Goal: Task Accomplishment & Management: Use online tool/utility

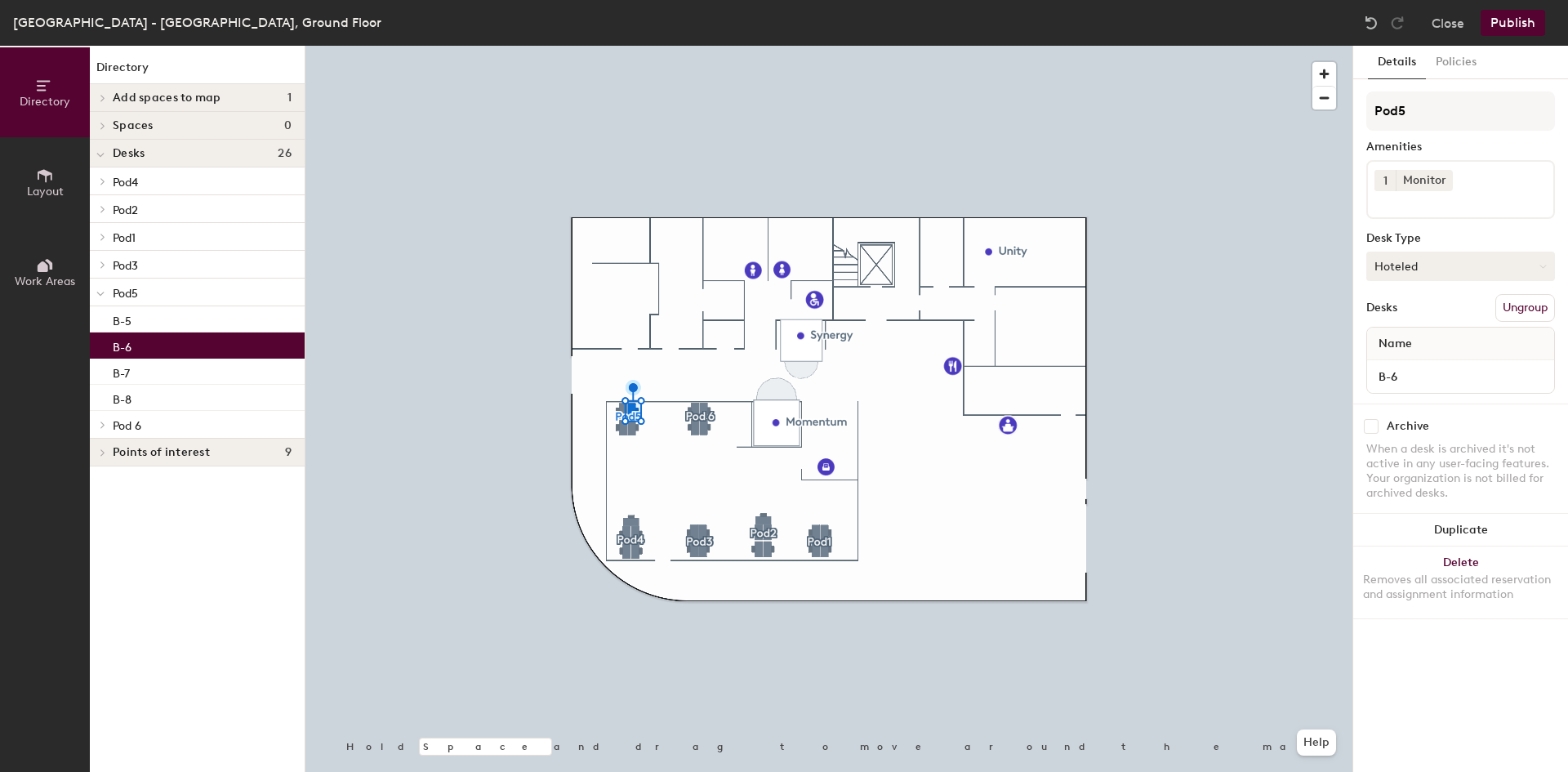
click at [1399, 264] on button "Hoteled" at bounding box center [1460, 266] width 188 height 30
click at [1403, 321] on div "Assigned" at bounding box center [1449, 316] width 163 height 24
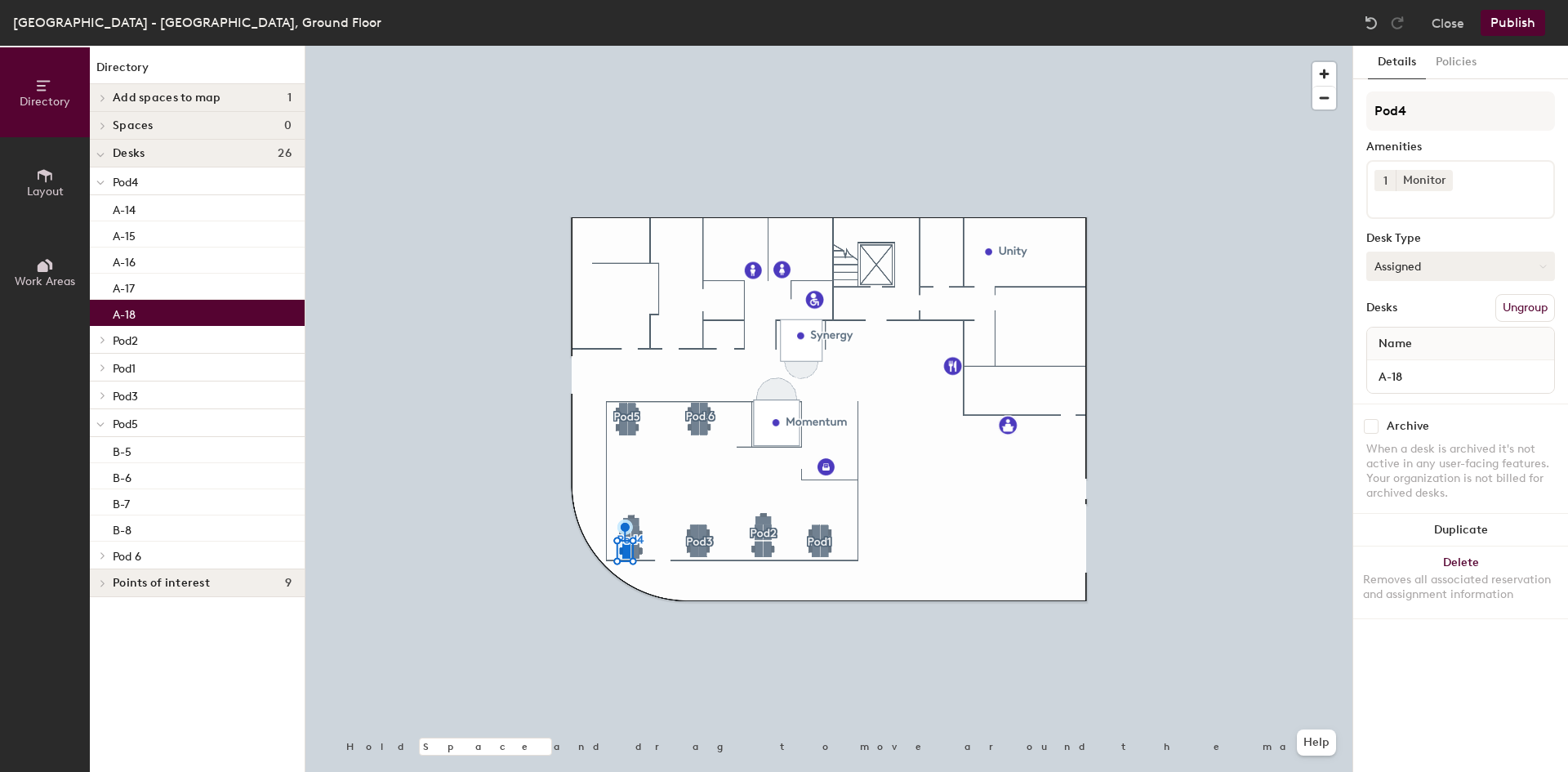
click at [1410, 265] on button "Assigned" at bounding box center [1460, 266] width 188 height 30
click at [1392, 361] on div "Hoteled" at bounding box center [1449, 365] width 163 height 24
click at [1509, 19] on button "Publish" at bounding box center [1512, 22] width 64 height 26
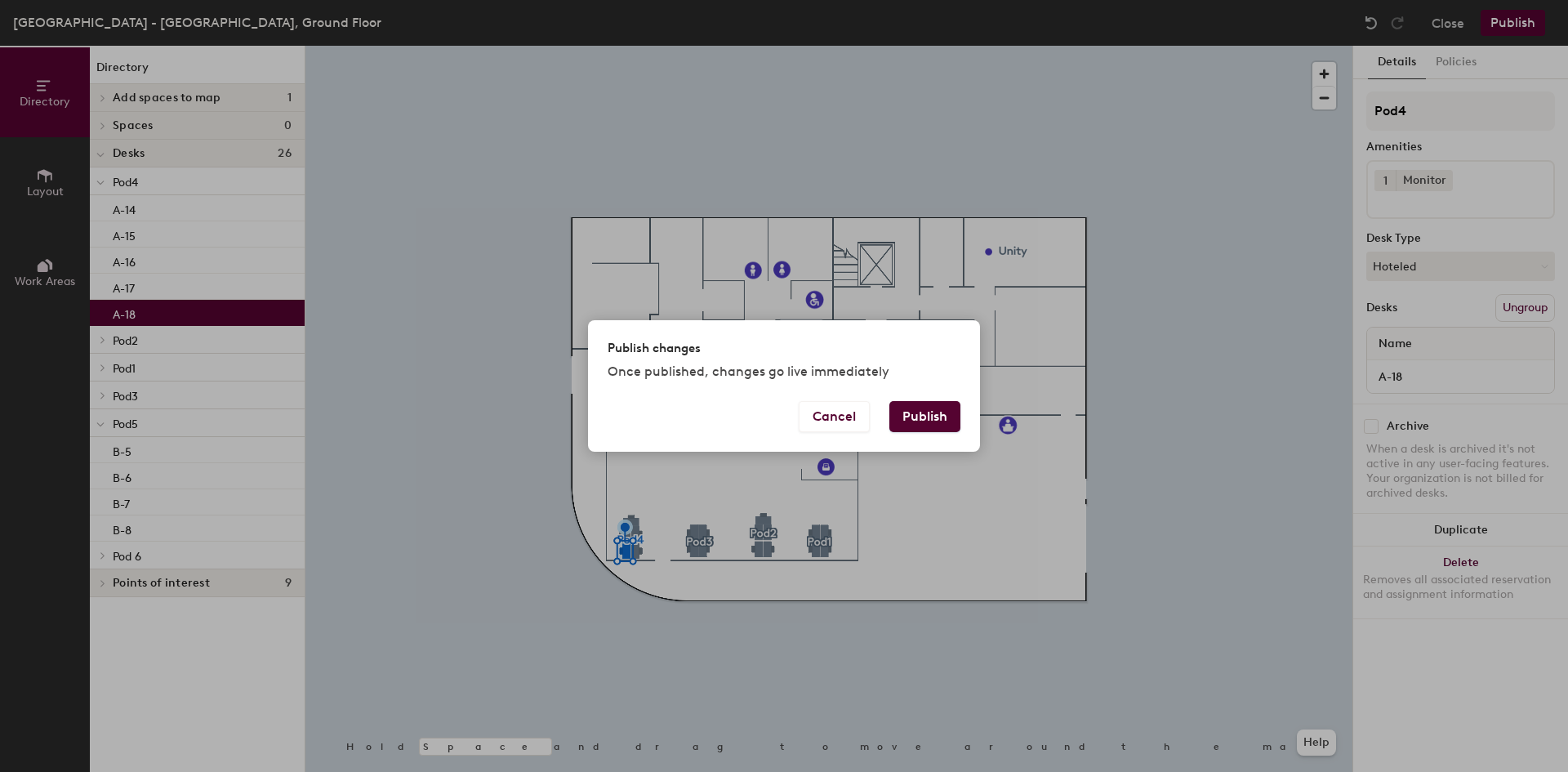
click at [902, 416] on button "Publish" at bounding box center [925, 416] width 71 height 31
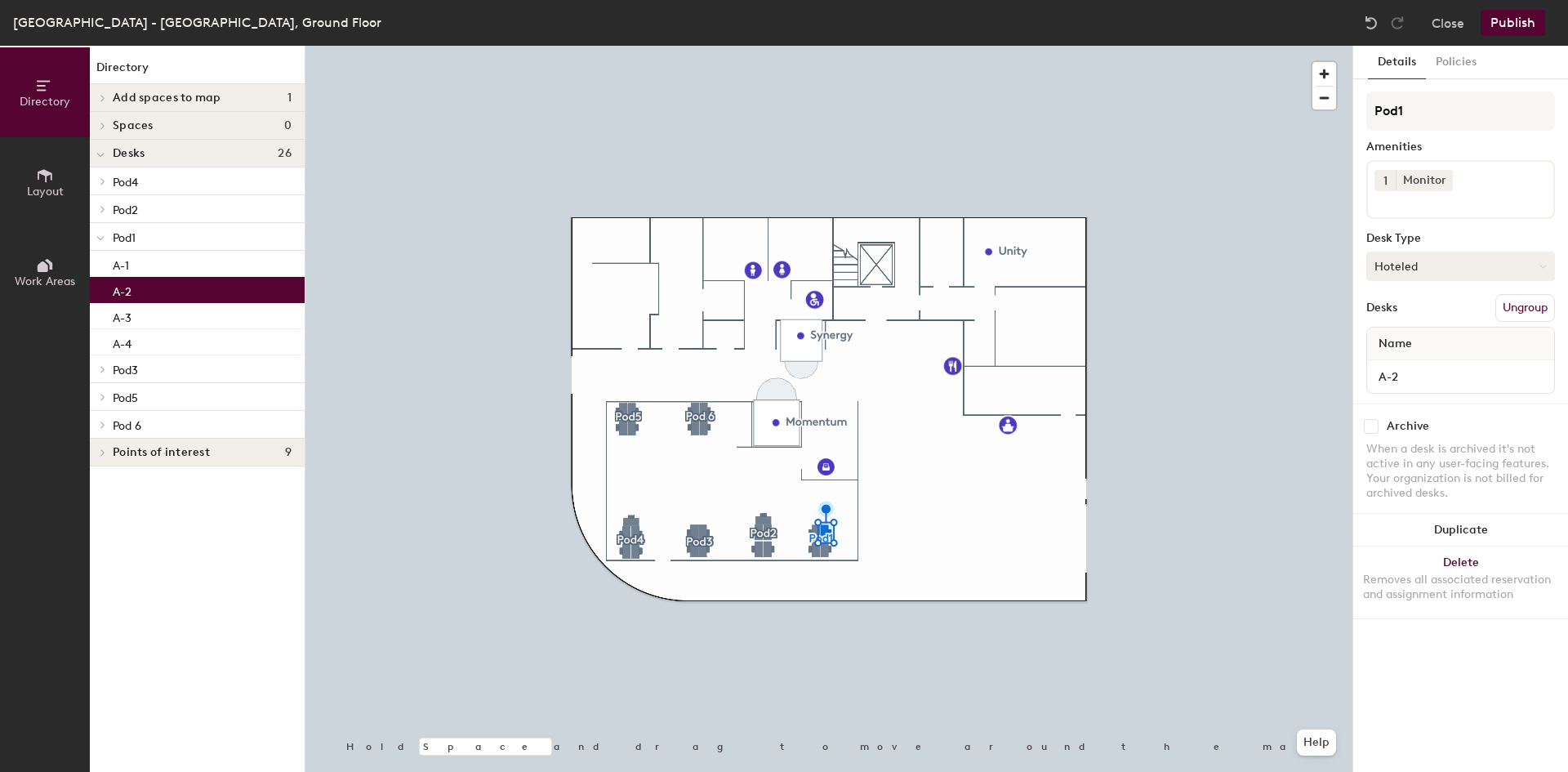
click at [1410, 262] on button "Hoteled" at bounding box center [1460, 266] width 188 height 30
click at [1413, 313] on div "Assigned" at bounding box center [1449, 316] width 163 height 24
click at [1518, 19] on button "Publish" at bounding box center [1512, 22] width 64 height 26
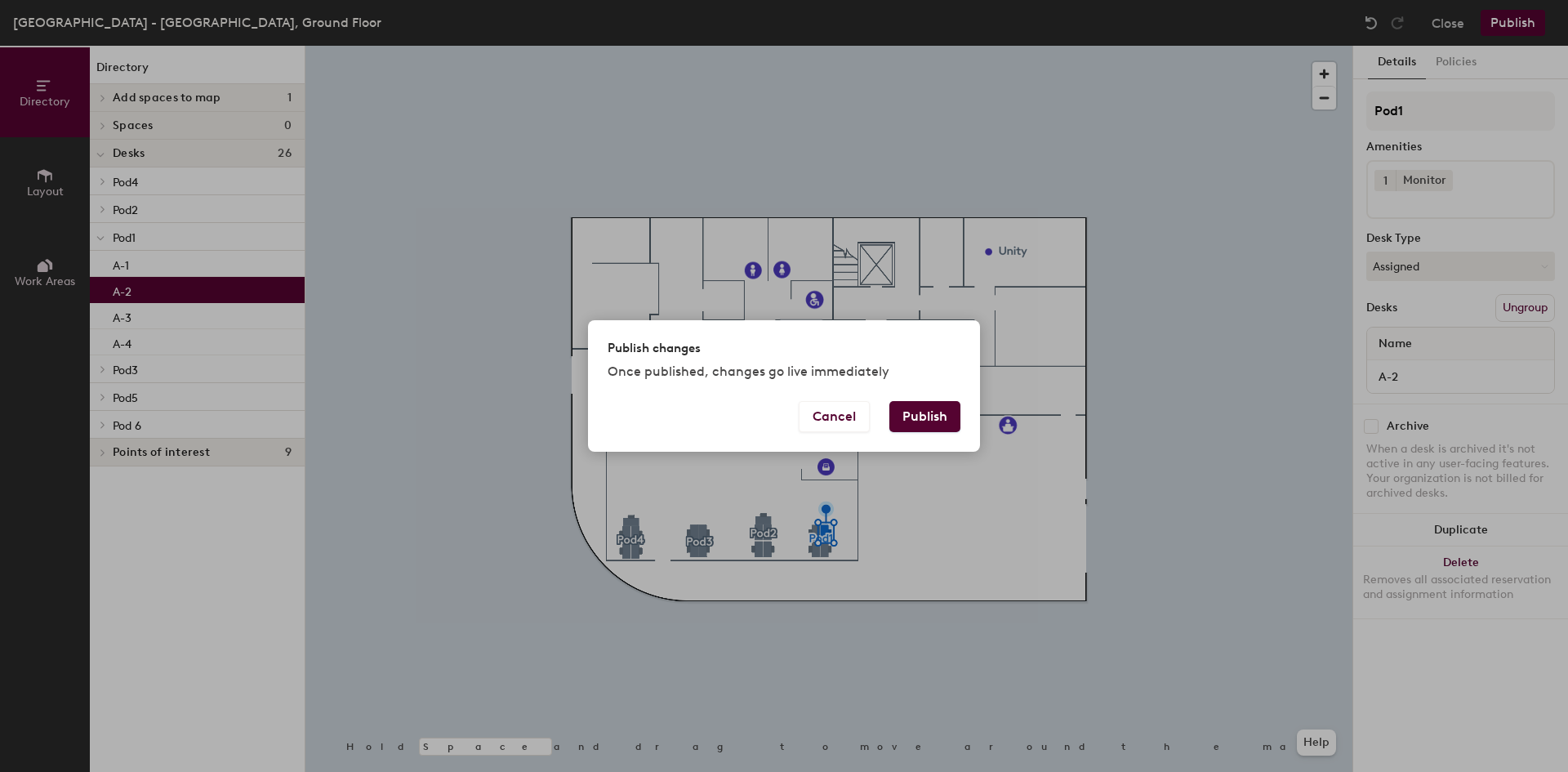
click at [922, 410] on button "Publish" at bounding box center [925, 416] width 71 height 31
